Goal: Find specific page/section: Find specific page/section

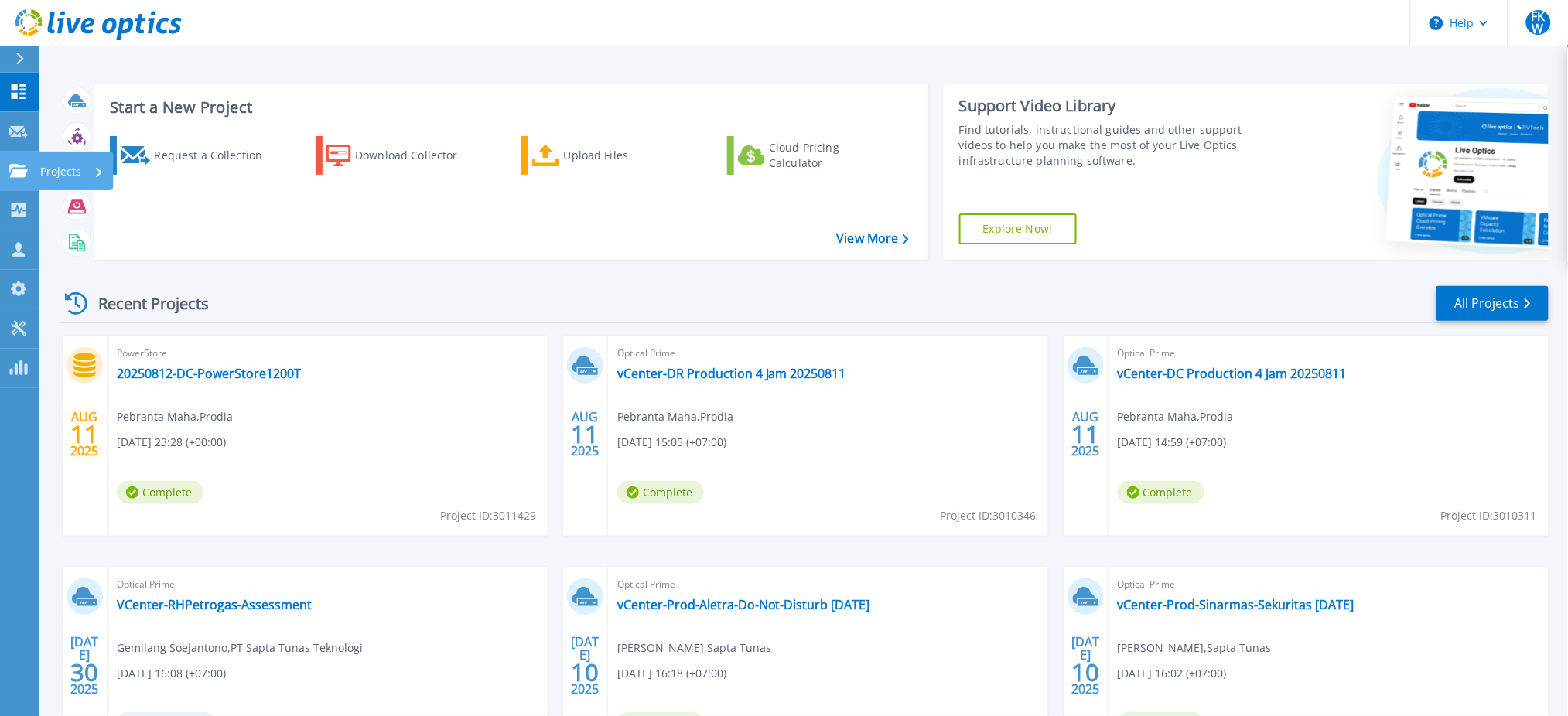
click at [20, 174] on icon at bounding box center [19, 171] width 19 height 13
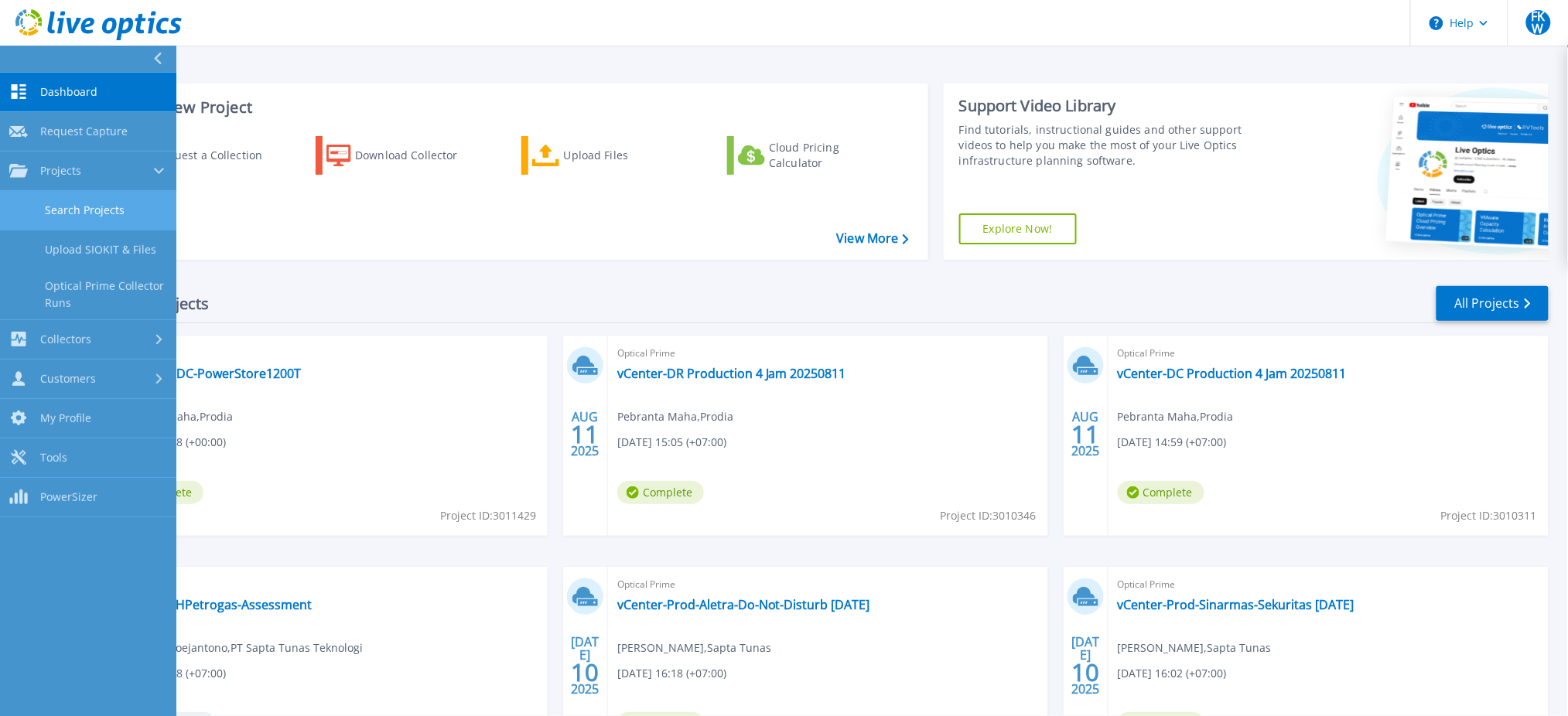
click at [43, 221] on link "Search Projects" at bounding box center [88, 211] width 176 height 39
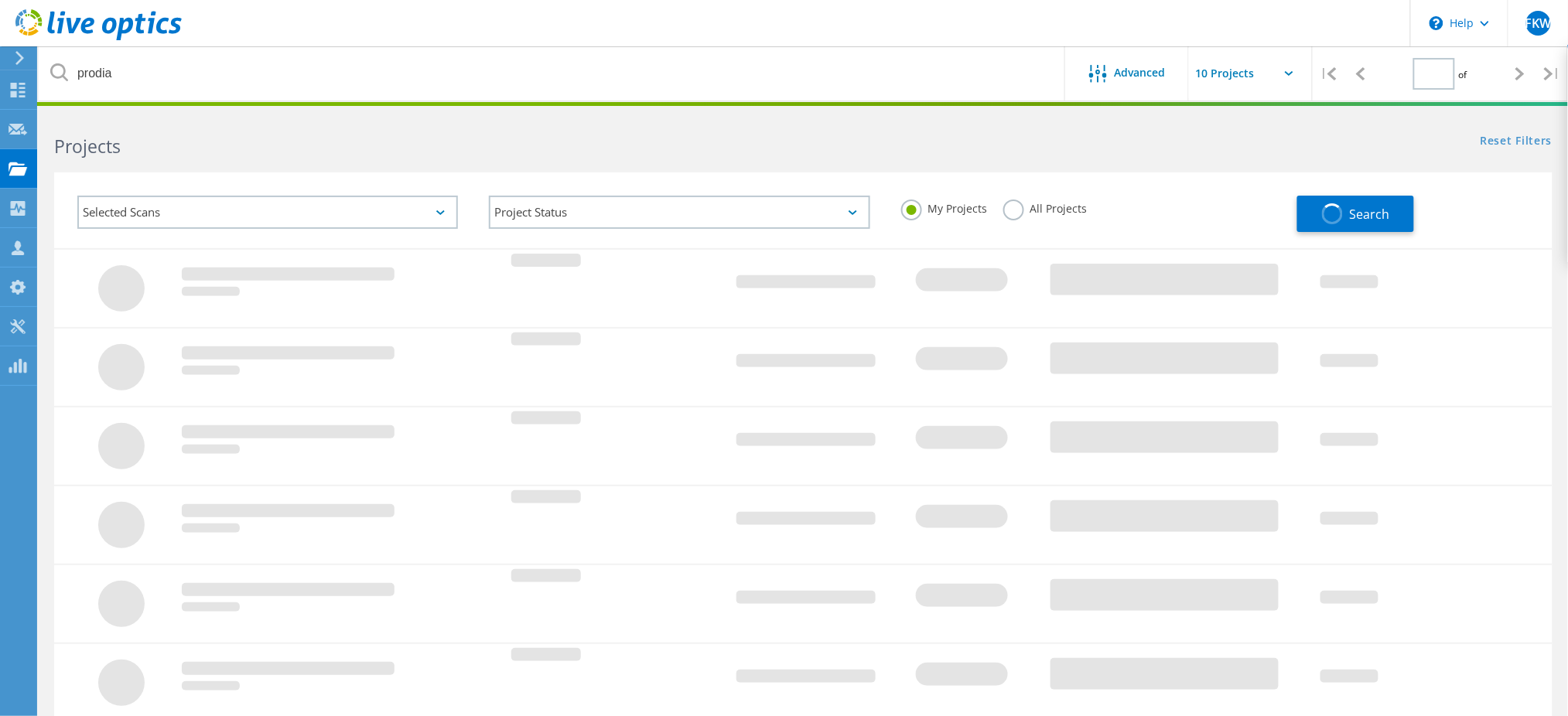
type input "1"
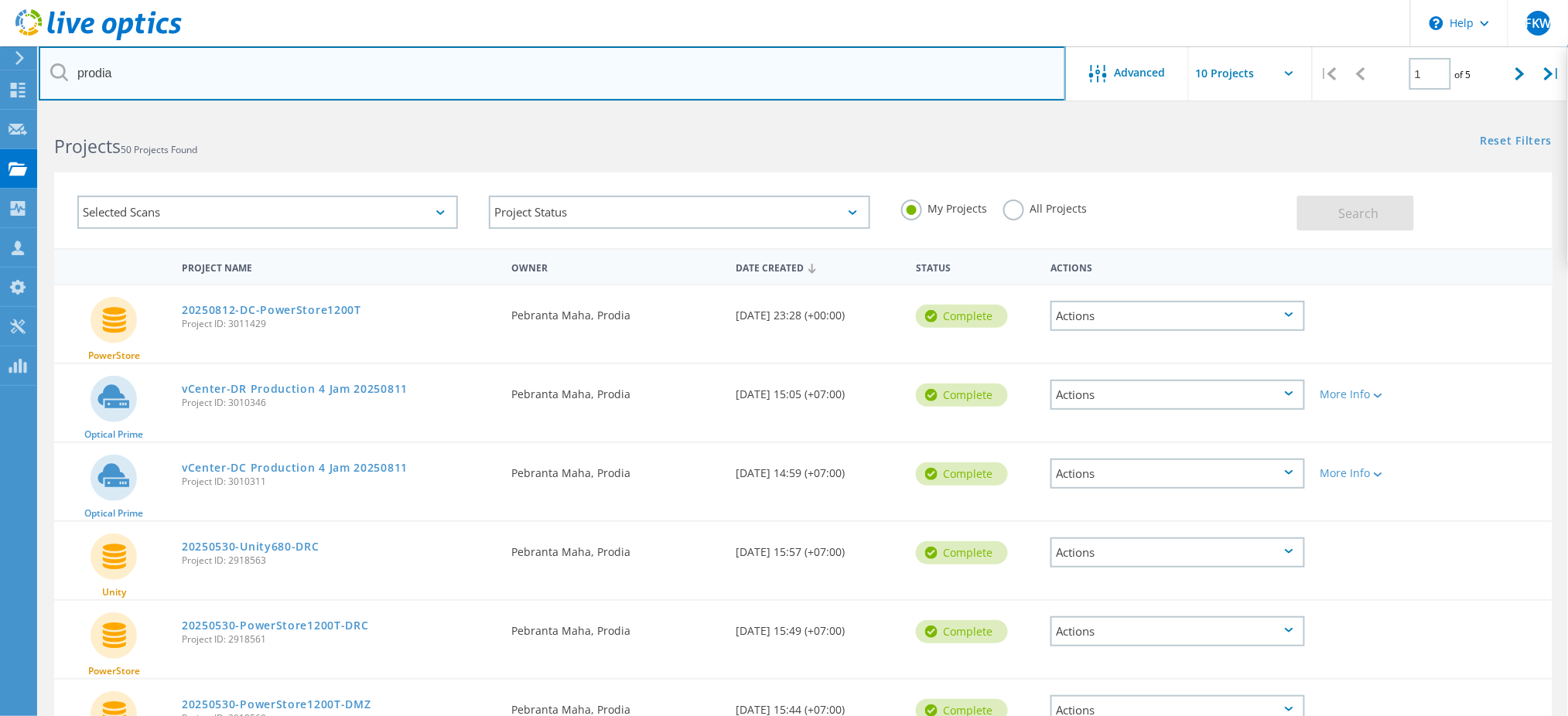
click at [525, 69] on input "prodia" at bounding box center [552, 73] width 1027 height 54
type input "u"
type input "prodia"
type input "u450"
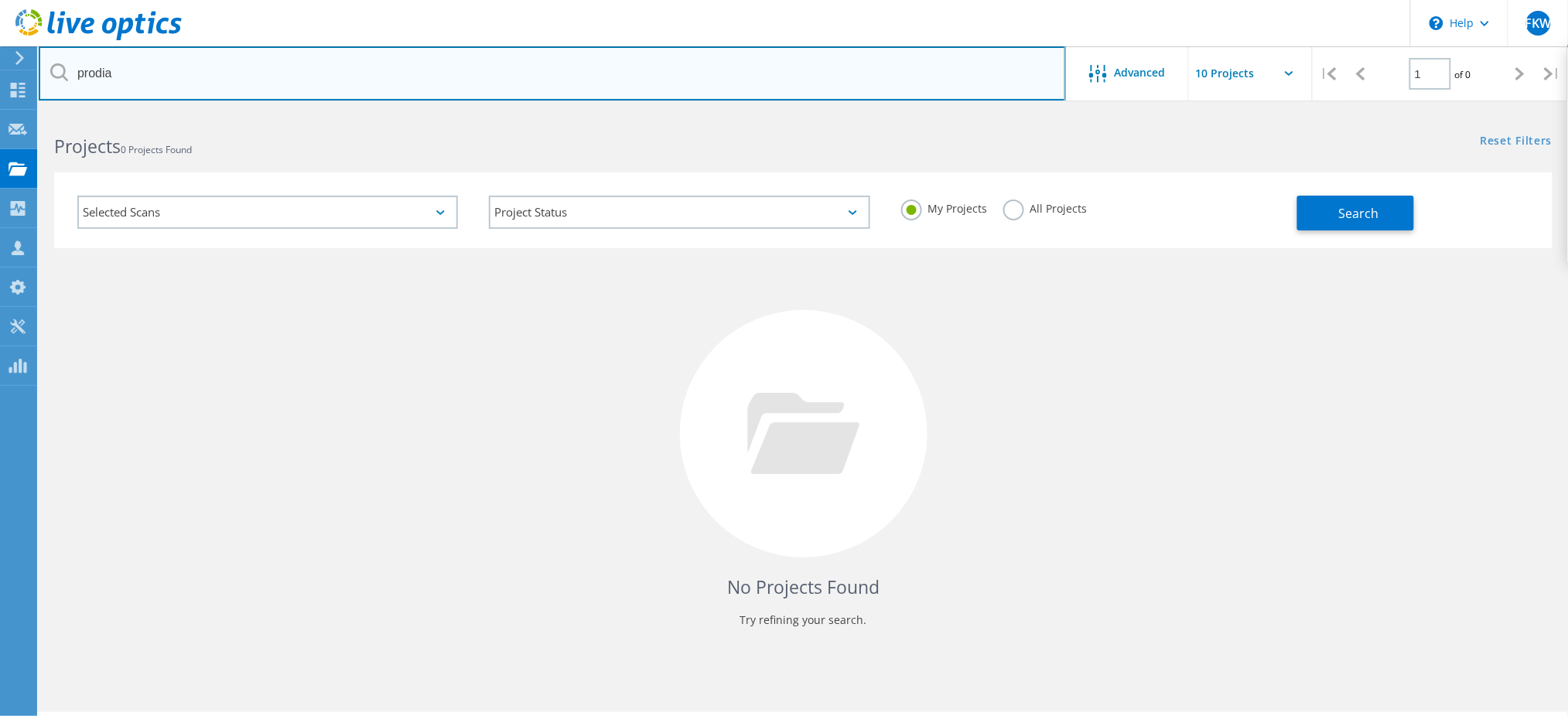
type input "prodia"
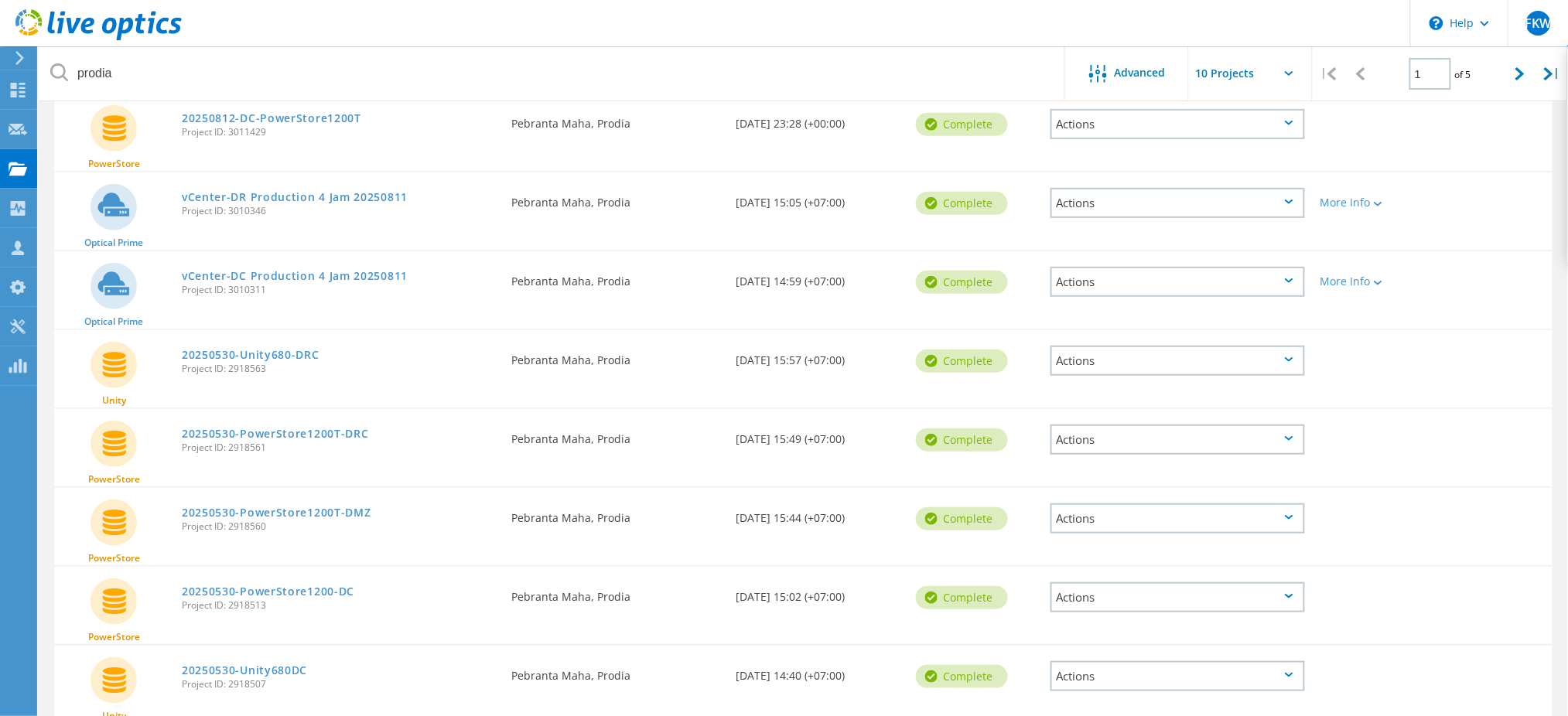
scroll to position [409, 0]
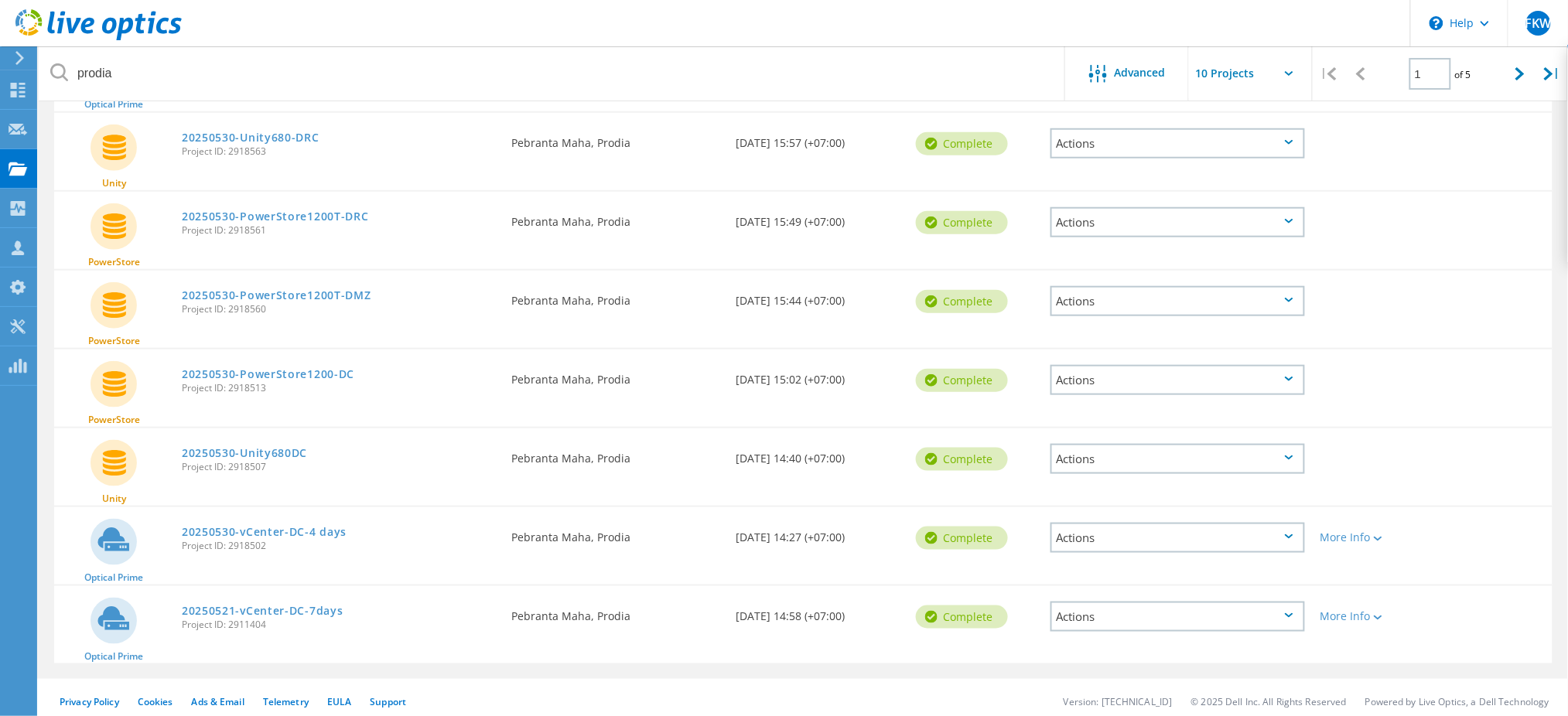
click at [1188, 82] on div "Advanced" at bounding box center [1127, 73] width 124 height 54
click at [1272, 71] on input "text" at bounding box center [1266, 73] width 155 height 54
click at [1240, 200] on div "Show 40 Projects" at bounding box center [1267, 190] width 153 height 25
type input "Show 40 Projects"
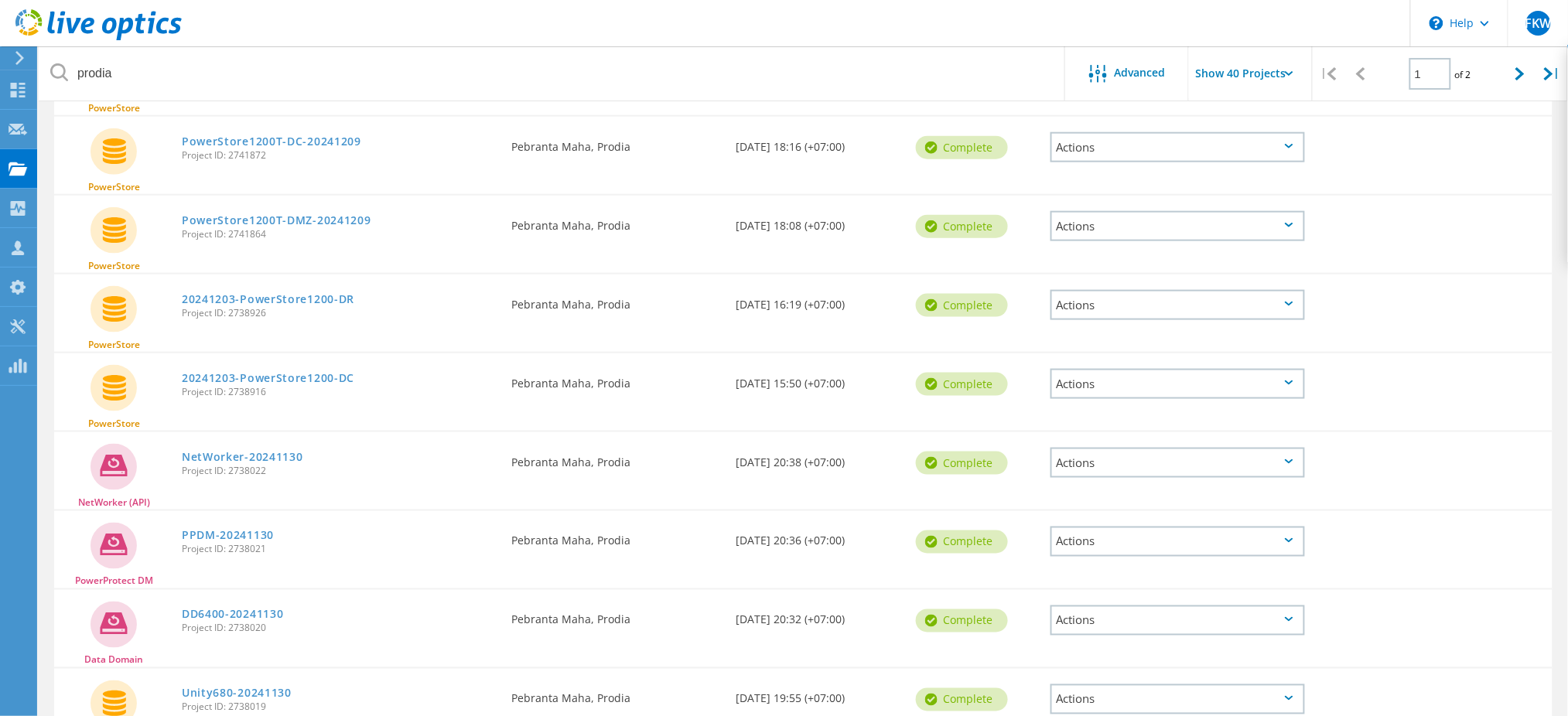
scroll to position [2753, 0]
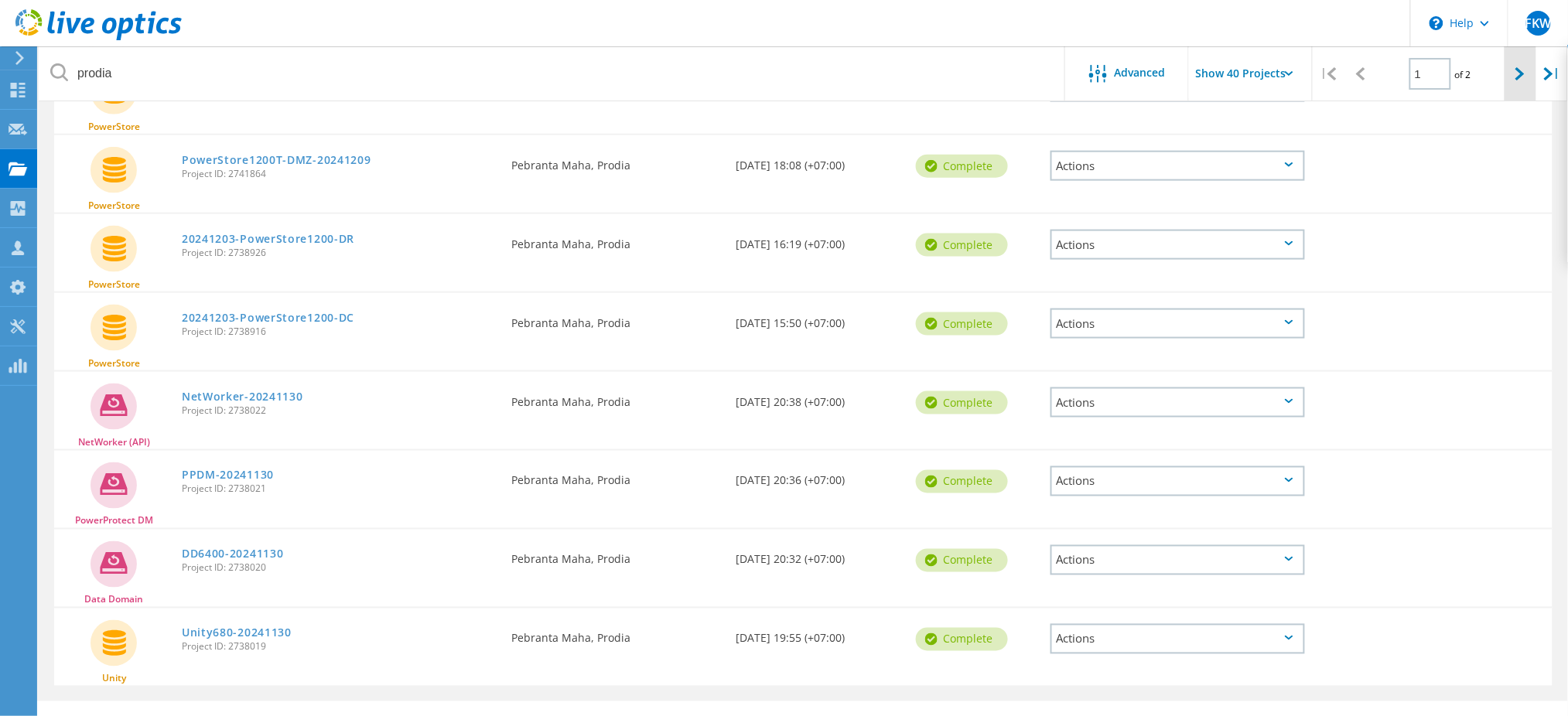
click at [1525, 73] on icon at bounding box center [1520, 73] width 9 height 13
type input "2"
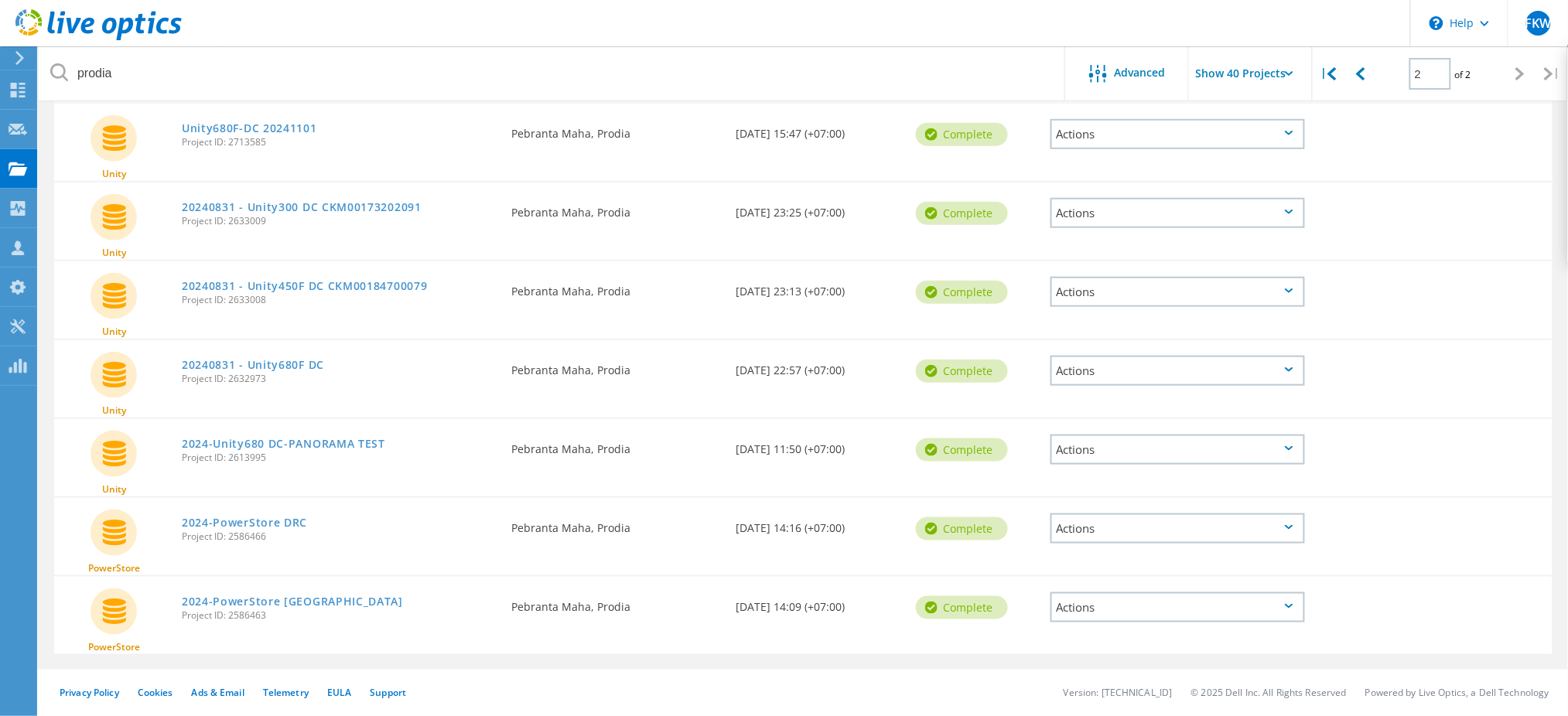
scroll to position [409, 0]
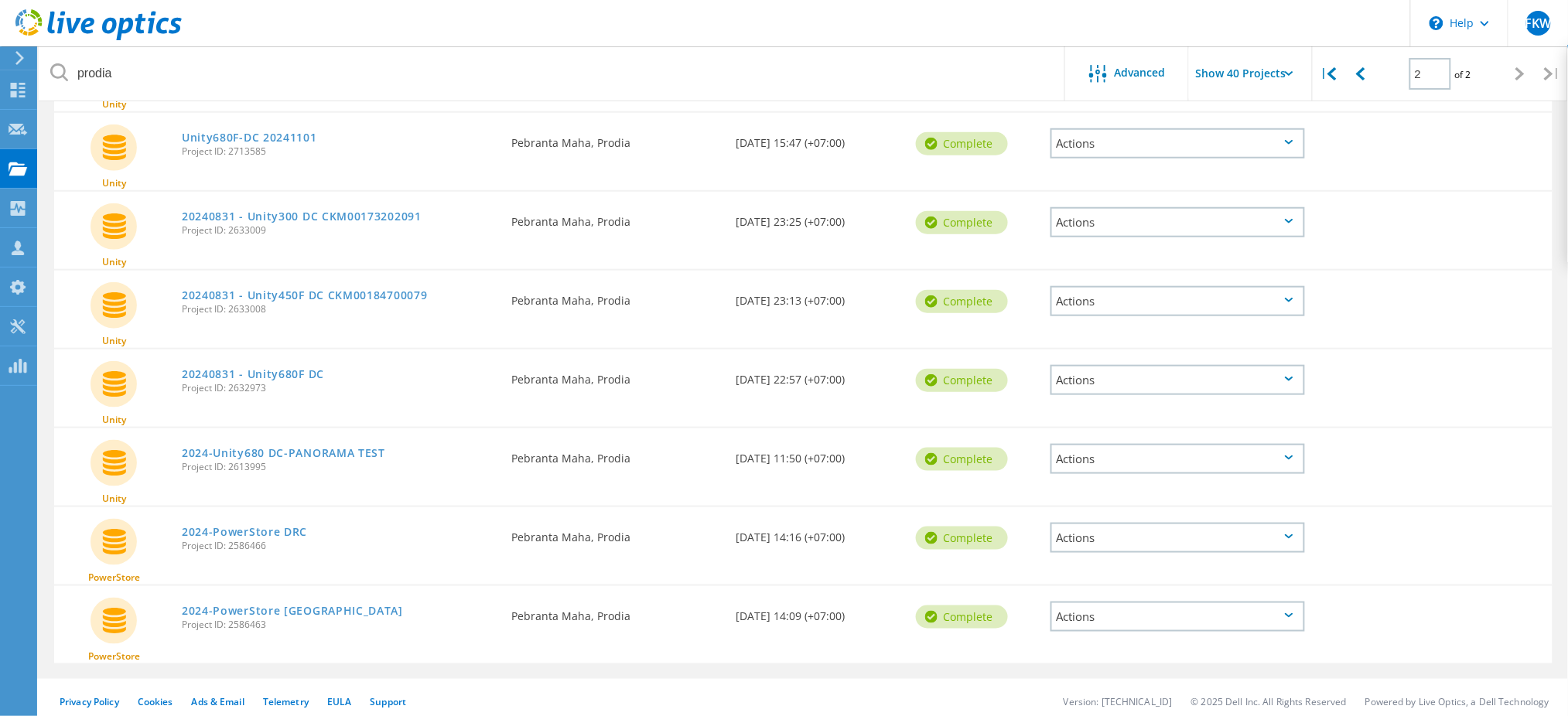
drag, startPoint x: 488, startPoint y: 354, endPoint x: 493, endPoint y: 485, distance: 131.1
click at [493, 485] on div "Unity 2024-Unity680 DC-PANORAMA TEST Project ID: 2613995 Requested By Pebranta …" at bounding box center [804, 467] width 1499 height 77
